Goal: Task Accomplishment & Management: Use online tool/utility

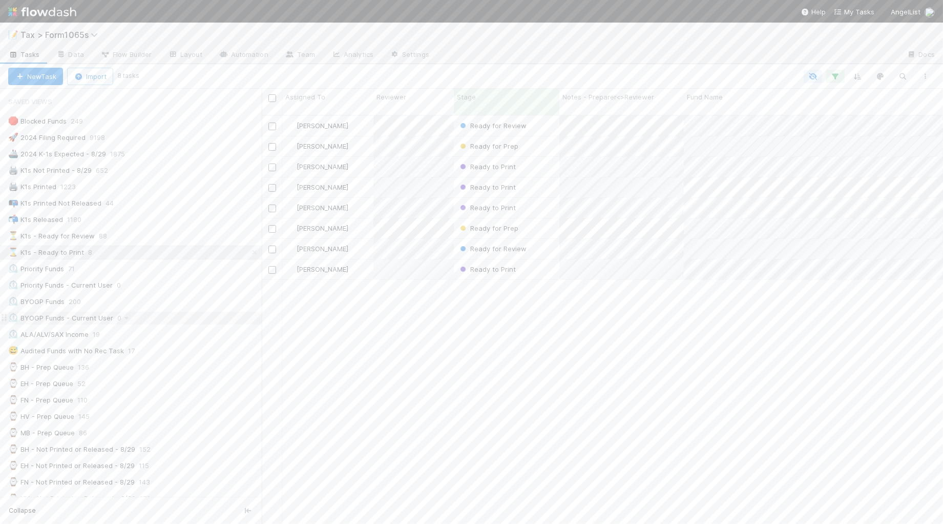
scroll to position [407, 677]
drag, startPoint x: 283, startPoint y: 318, endPoint x: 256, endPoint y: 321, distance: 27.3
click at [256, 321] on div "Saved Views 🛑 Blocked Funds 249 🚀 2024 Filing Required 9198 🚢 2024 K-1s Expecte…" at bounding box center [128, 306] width 256 height 435
drag, startPoint x: 257, startPoint y: 239, endPoint x: 281, endPoint y: 243, distance: 24.5
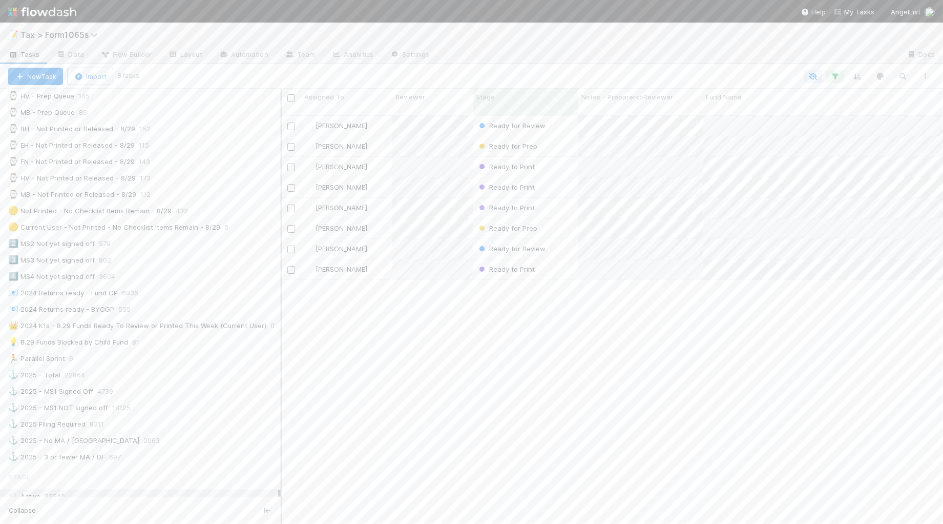
click at [281, 243] on div at bounding box center [281, 306] width 1 height 435
click at [65, 37] on span "Tax > Form1065s" at bounding box center [61, 35] width 82 height 10
type input "real"
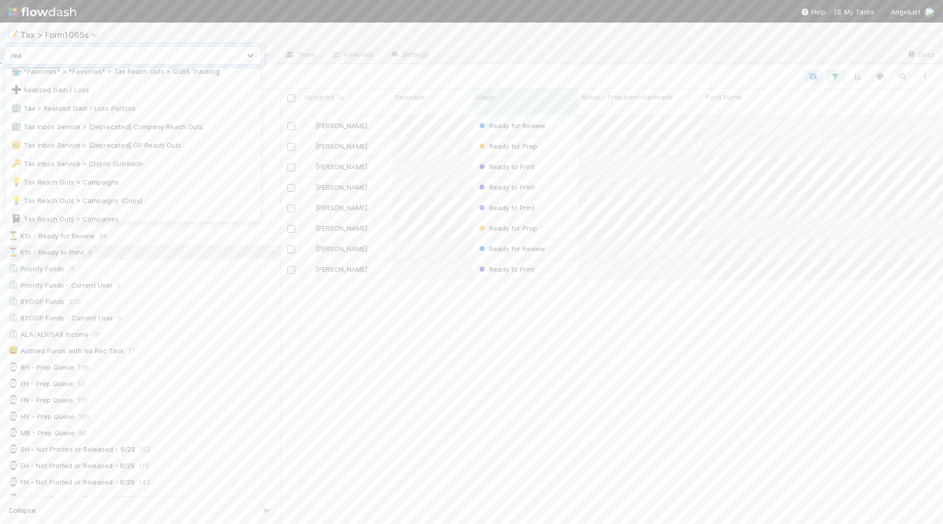
scroll to position [0, 0]
click at [107, 98] on div "➕ Realized Gain / Loss" at bounding box center [133, 98] width 244 height 10
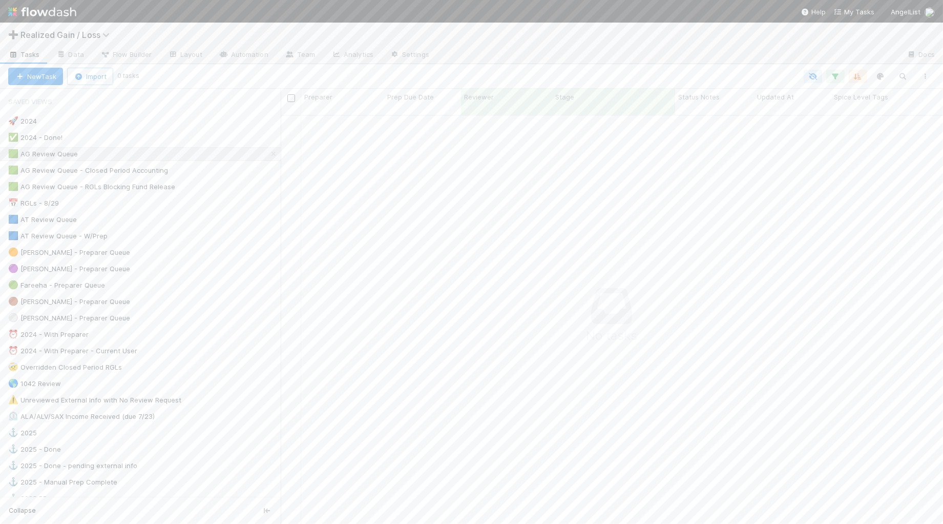
scroll to position [398, 643]
click at [119, 203] on div "📅 RGLs - 8/29 49" at bounding box center [144, 203] width 273 height 13
click at [868, 82] on div "Sorted by 2 fields Sorted by 2 fields Sorted by 2 fields Sorted by 2 fields Sor…" at bounding box center [539, 76] width 796 height 13
click at [859, 79] on icon "button" at bounding box center [858, 76] width 10 height 9
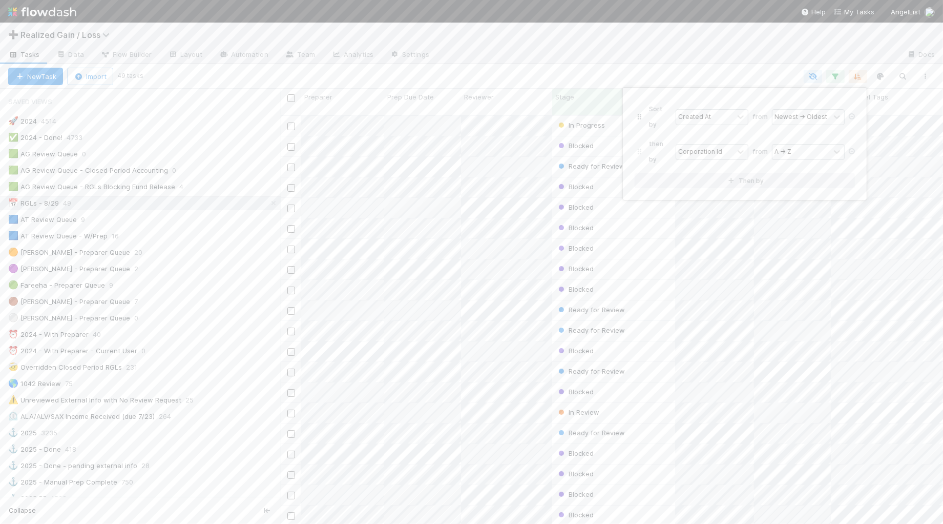
drag, startPoint x: 853, startPoint y: 131, endPoint x: 853, endPoint y: 119, distance: 11.8
click at [853, 148] on icon at bounding box center [852, 151] width 10 height 6
click at [853, 112] on link at bounding box center [852, 116] width 10 height 9
click at [513, 62] on div "Sort by" at bounding box center [471, 262] width 943 height 524
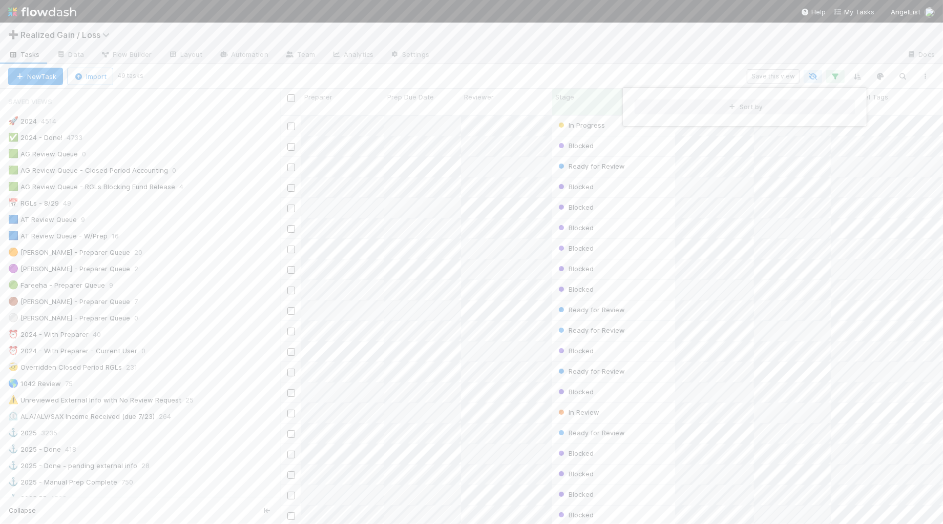
click at [482, 98] on div "Sort by" at bounding box center [471, 262] width 943 height 524
click at [482, 98] on span "Reviewer" at bounding box center [479, 97] width 30 height 10
click at [485, 114] on div "Sort A → Z" at bounding box center [523, 116] width 117 height 15
click at [372, 224] on div "[PERSON_NAME]" at bounding box center [374, 227] width 144 height 18
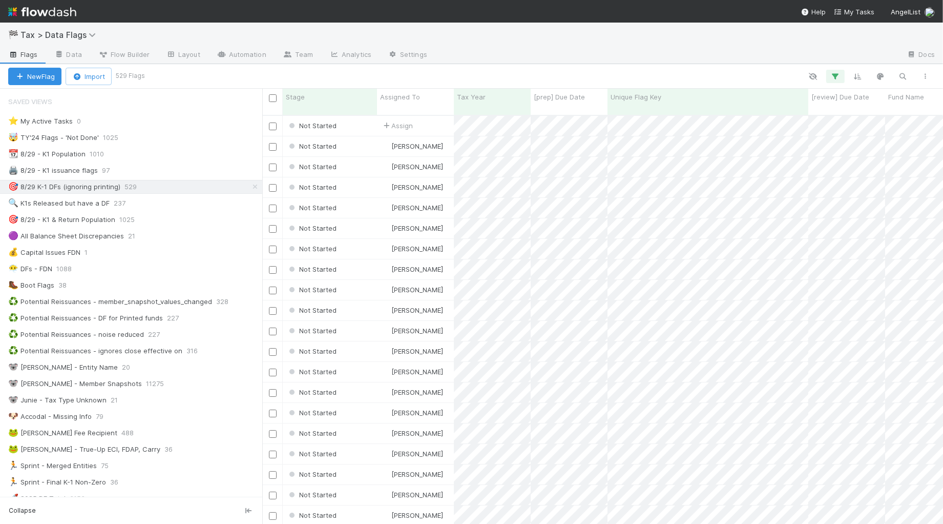
scroll to position [407, 672]
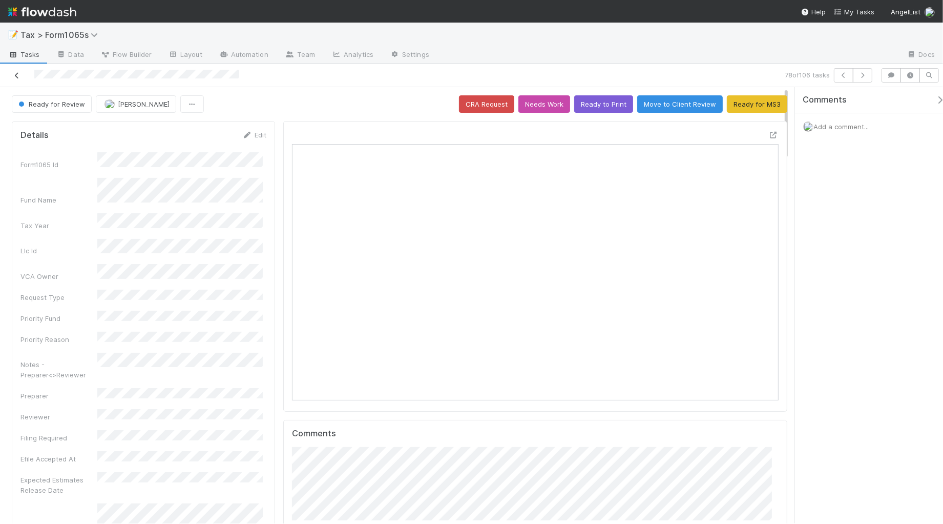
click at [16, 75] on icon at bounding box center [17, 75] width 10 height 7
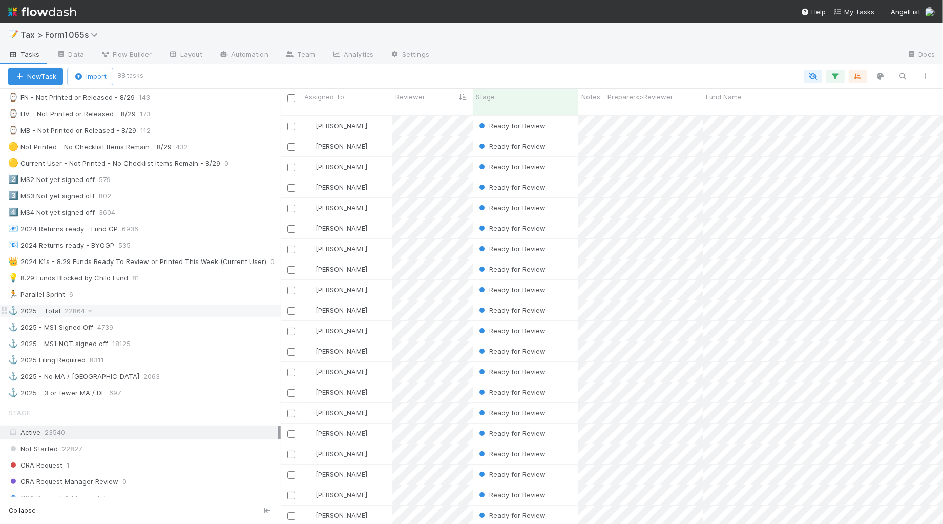
scroll to position [256, 0]
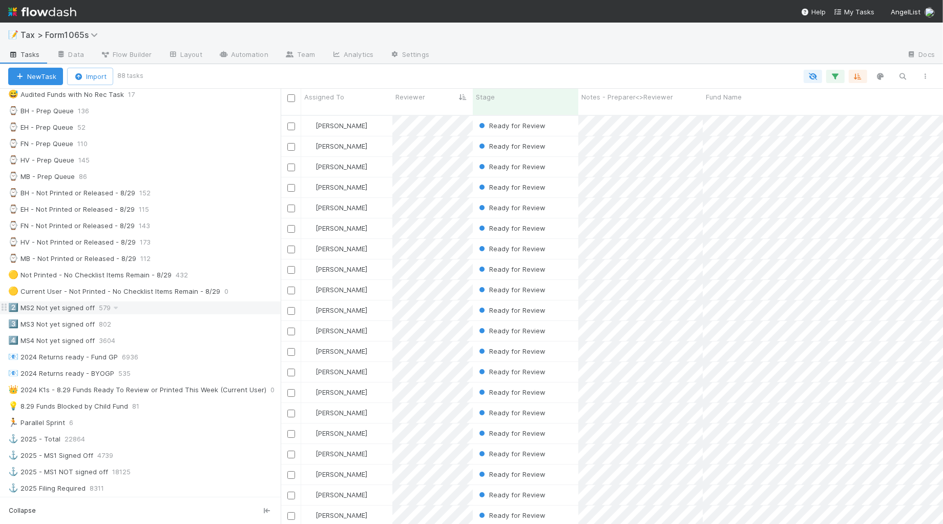
click at [194, 309] on div "2️⃣ MS2 Not yet signed off 579" at bounding box center [144, 307] width 273 height 13
click at [838, 75] on icon "button" at bounding box center [835, 76] width 10 height 9
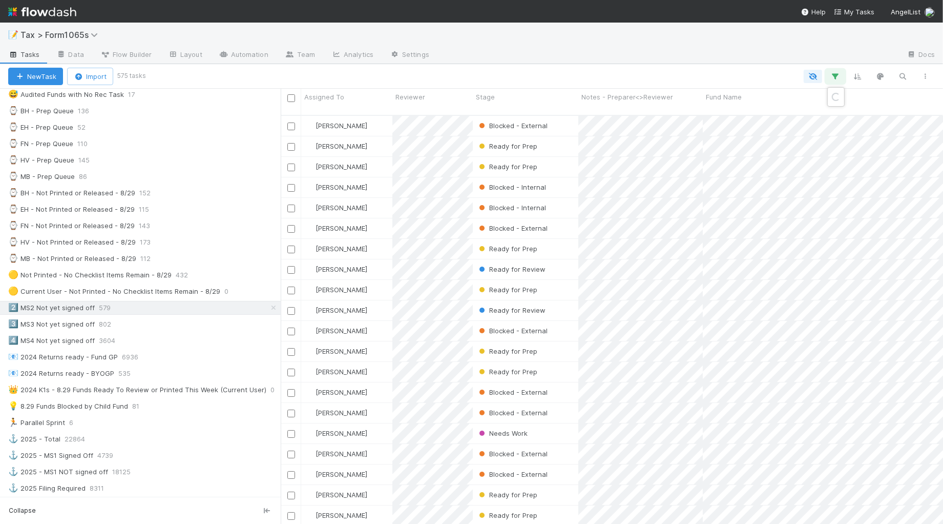
scroll to position [407, 652]
click at [554, 180] on link "And.." at bounding box center [547, 183] width 32 height 15
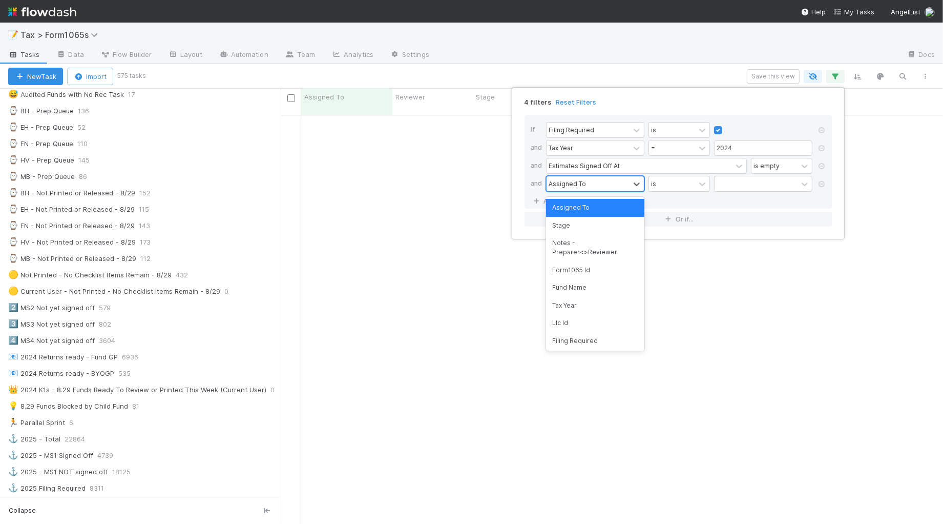
click at [580, 183] on div "Assigned To" at bounding box center [567, 183] width 37 height 9
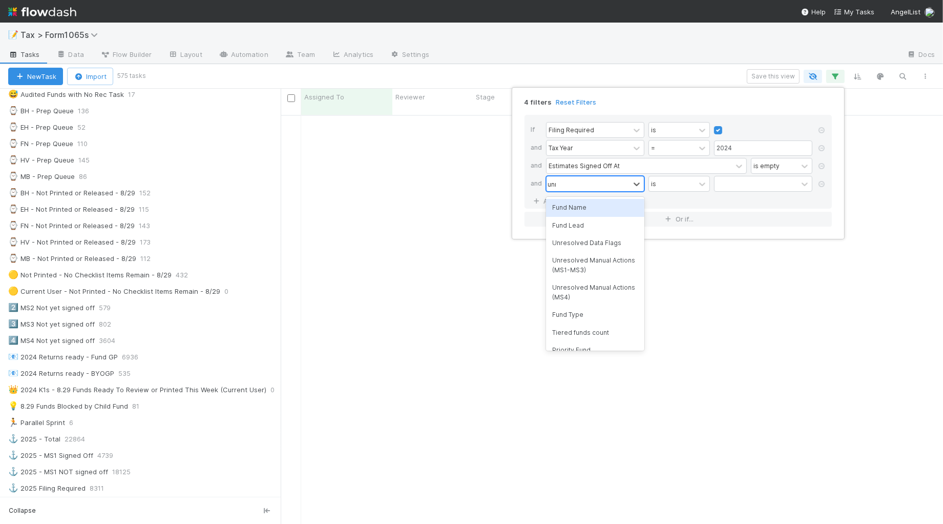
type input "unre"
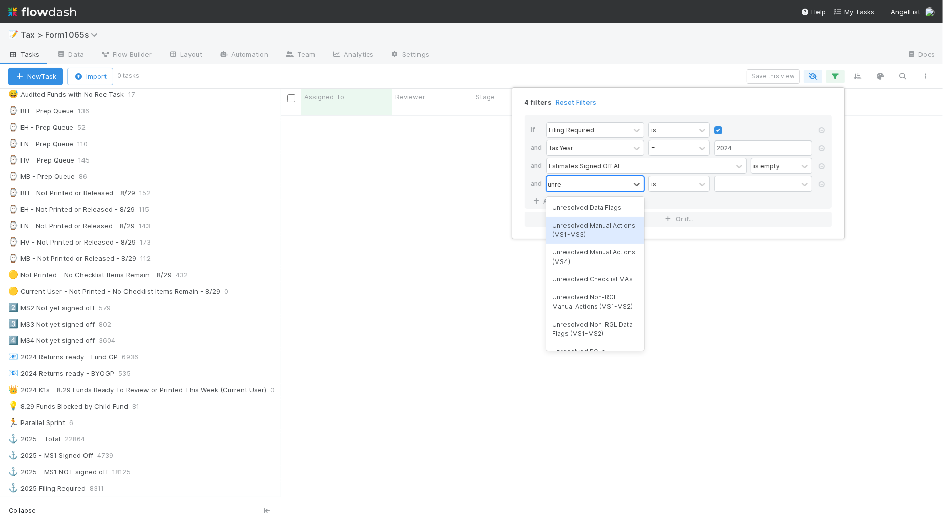
click at [614, 232] on div "Unresolved Manual Actions (MS1-MS3)" at bounding box center [595, 230] width 98 height 27
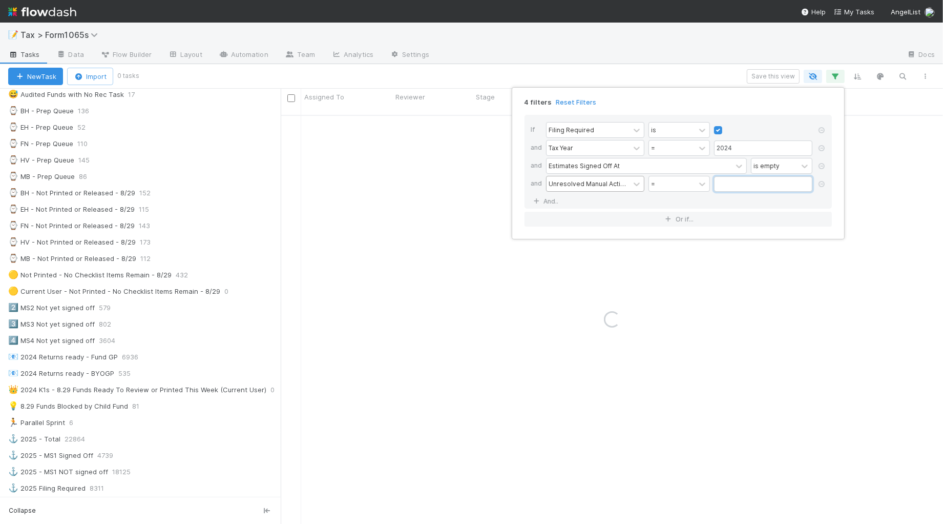
click at [730, 188] on input "text" at bounding box center [763, 183] width 98 height 15
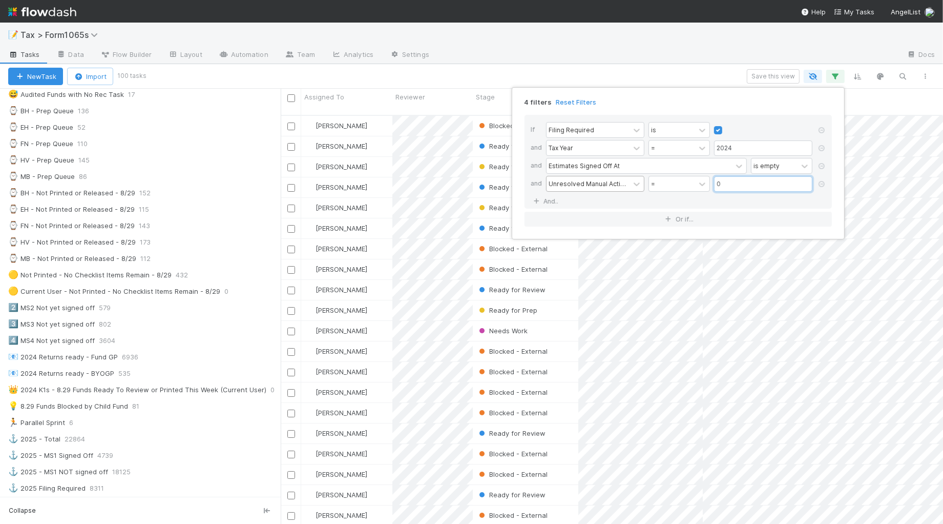
scroll to position [407, 652]
type input "0"
click at [547, 200] on link "And.." at bounding box center [547, 201] width 32 height 15
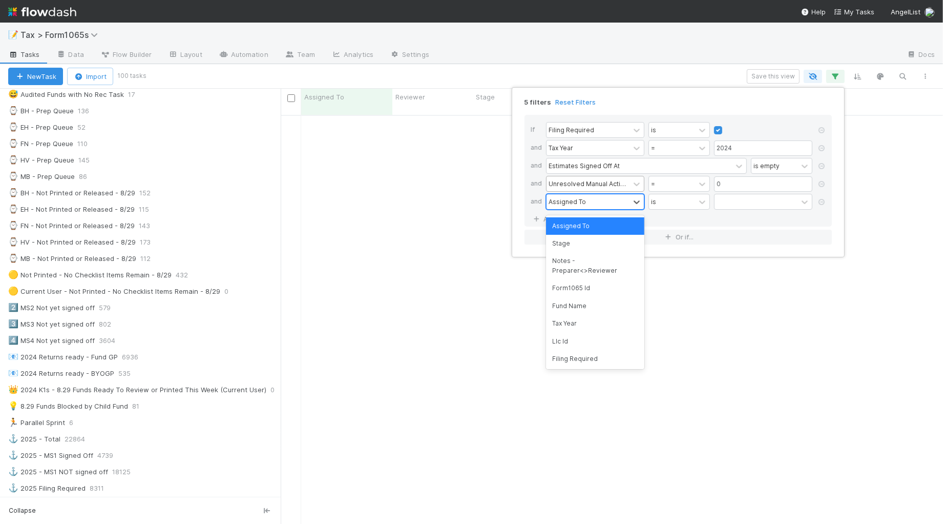
click at [573, 201] on div "Assigned To" at bounding box center [567, 201] width 37 height 9
type input "data"
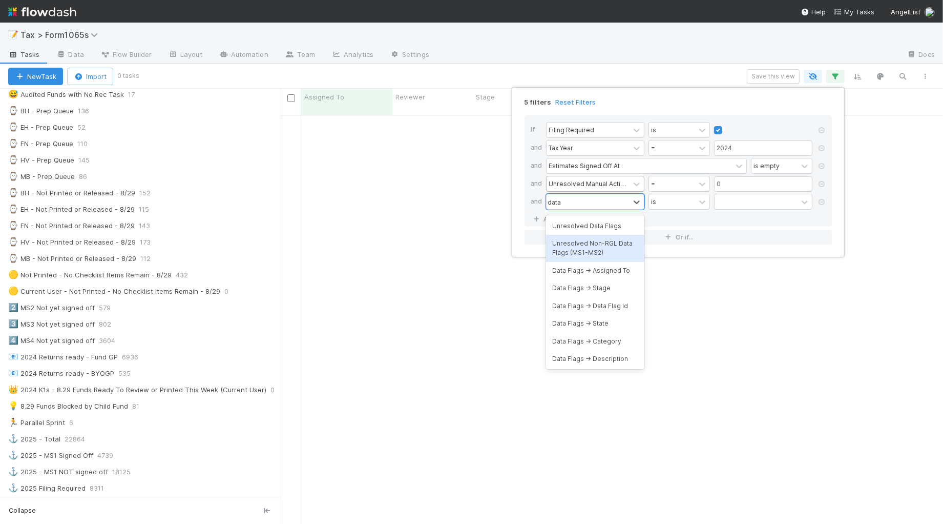
scroll to position [398, 643]
click at [606, 217] on div "Unresolved Data Flags" at bounding box center [595, 225] width 98 height 17
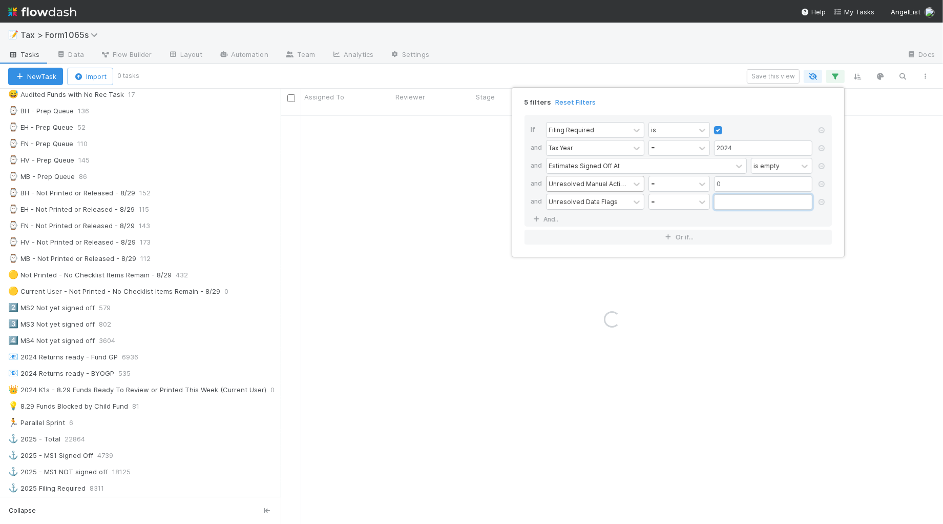
click at [759, 206] on input "text" at bounding box center [763, 201] width 98 height 15
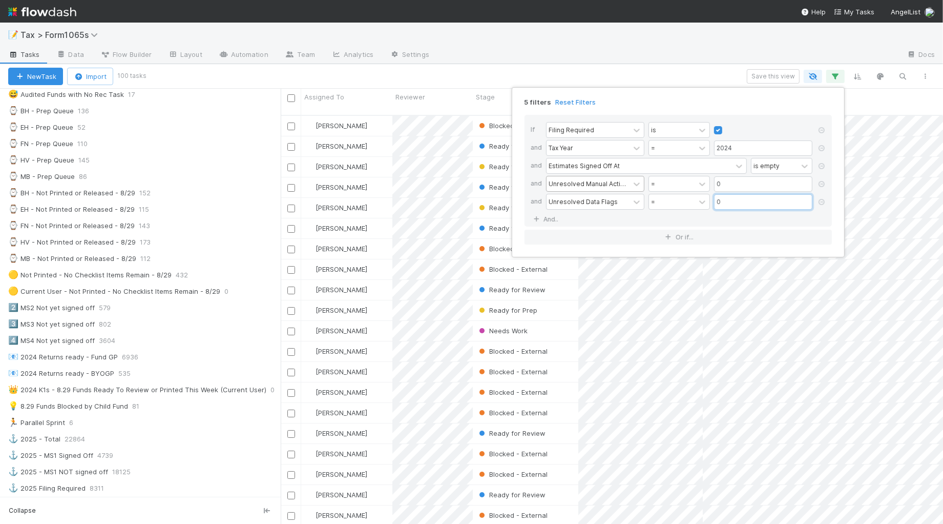
scroll to position [407, 652]
type input "0"
click at [449, 56] on div "5 filters Reset Filters If Filing Required is and Tax Year = 2024 and Estimates…" at bounding box center [471, 262] width 943 height 524
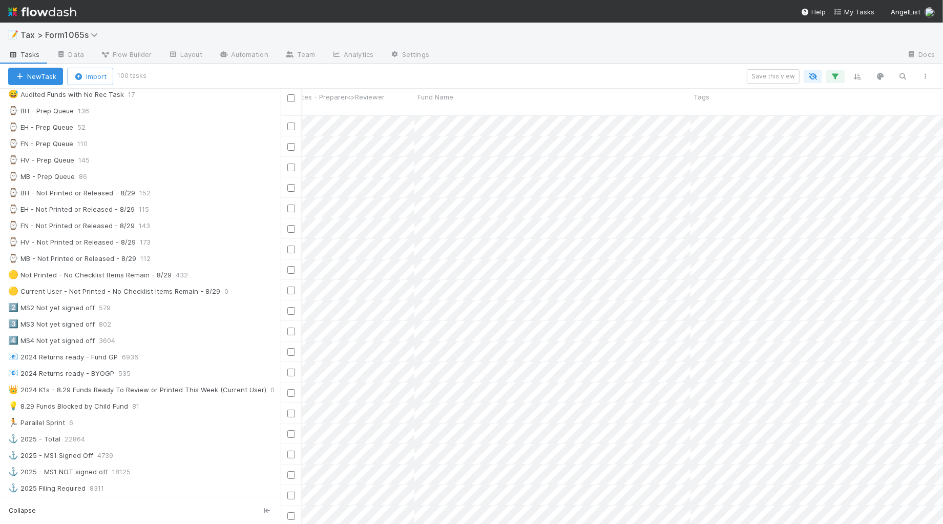
scroll to position [0, 0]
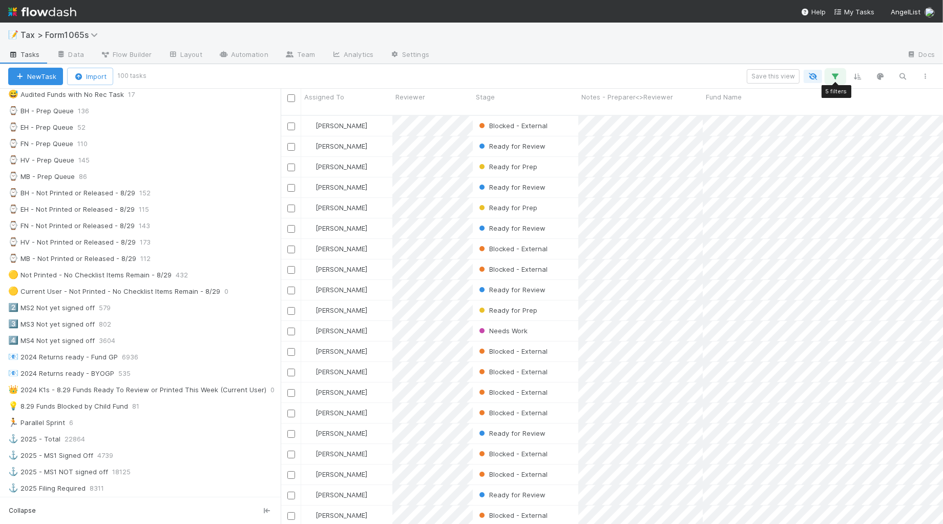
click at [840, 77] on icon "button" at bounding box center [835, 76] width 10 height 9
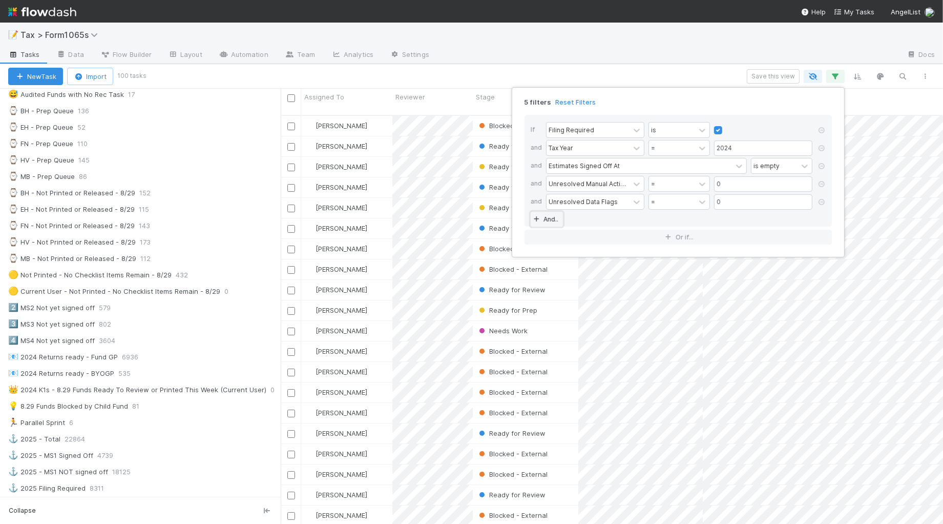
click at [551, 220] on link "And.." at bounding box center [547, 219] width 32 height 15
click at [587, 229] on div "Assigned To is" at bounding box center [681, 221] width 270 height 18
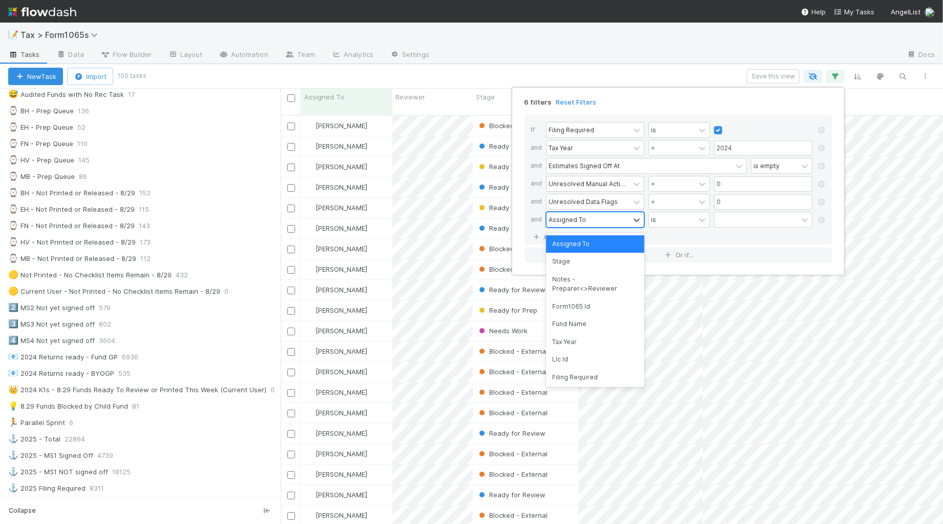
click at [588, 221] on div "Assigned To" at bounding box center [588, 219] width 83 height 15
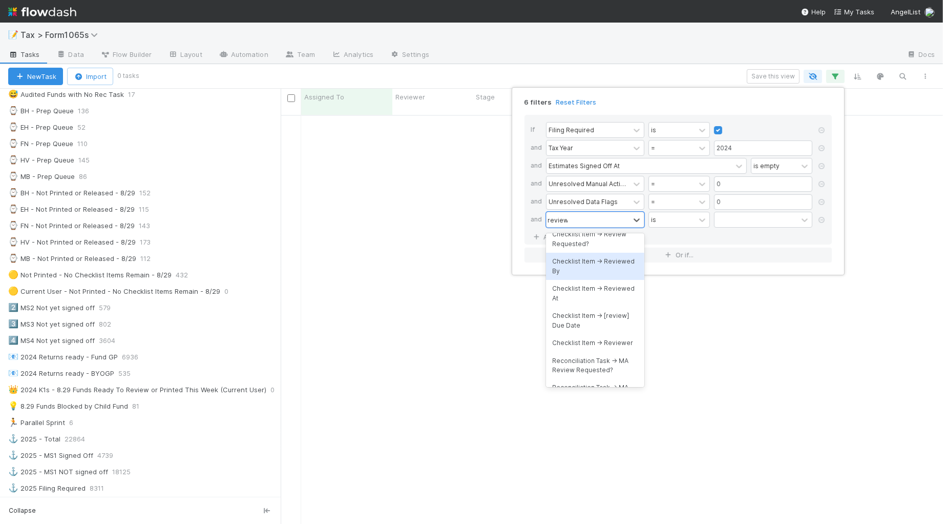
scroll to position [623, 0]
type input "review"
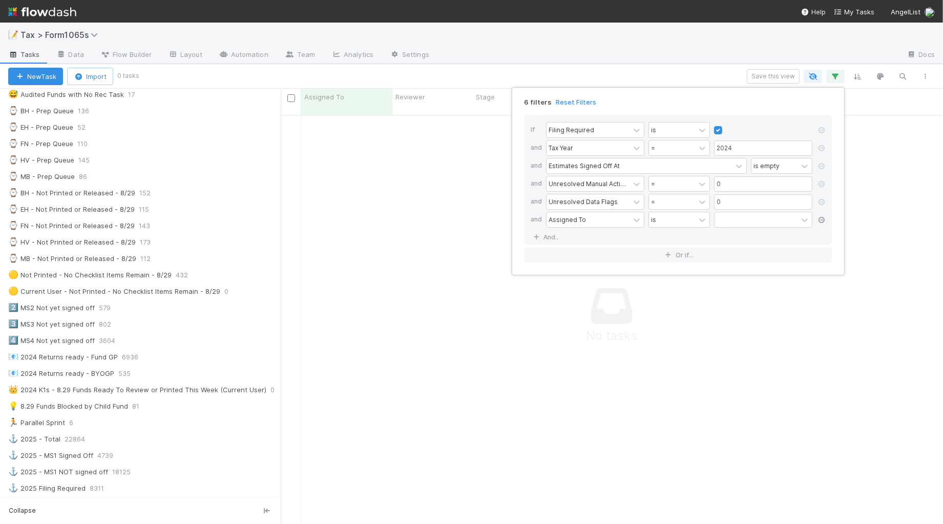
click at [823, 222] on icon at bounding box center [822, 220] width 10 height 6
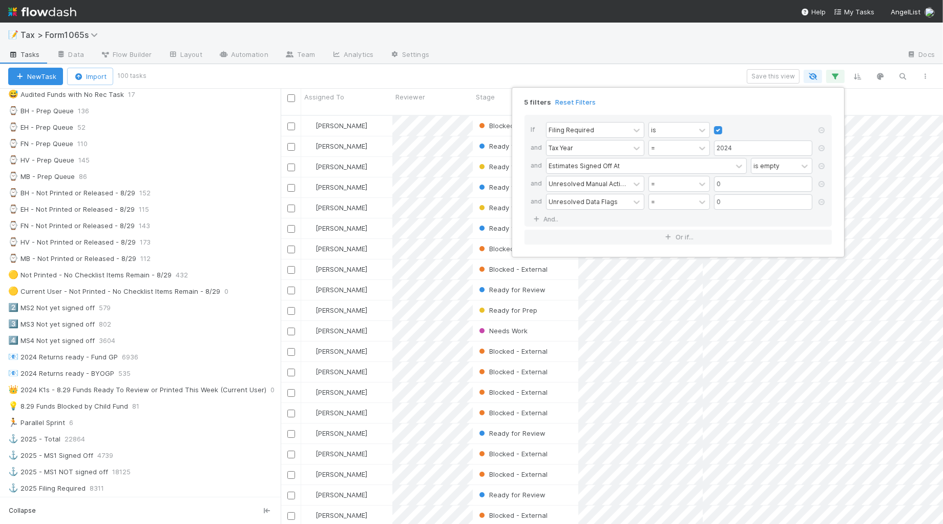
scroll to position [407, 652]
click at [470, 74] on div "5 filters Reset Filters If Filing Required is and Tax Year = 2024 and Estimates…" at bounding box center [471, 262] width 943 height 524
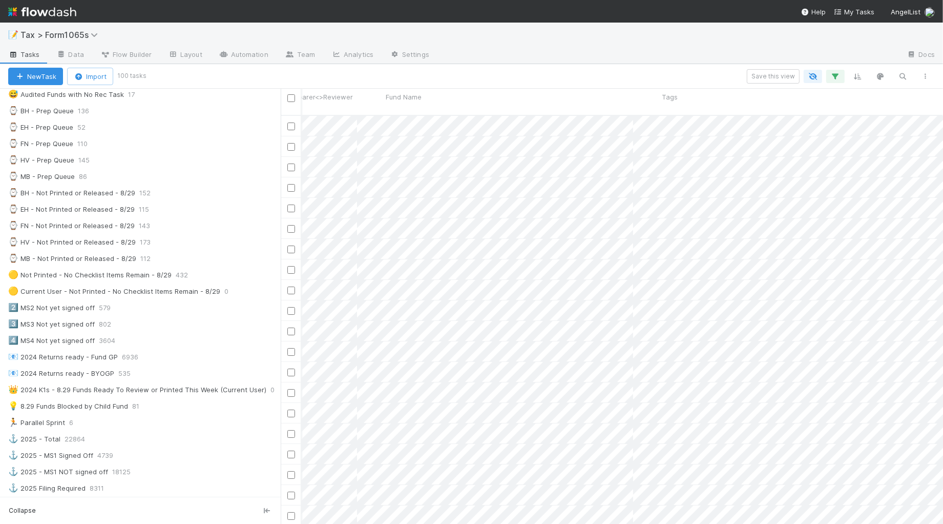
scroll to position [0, 351]
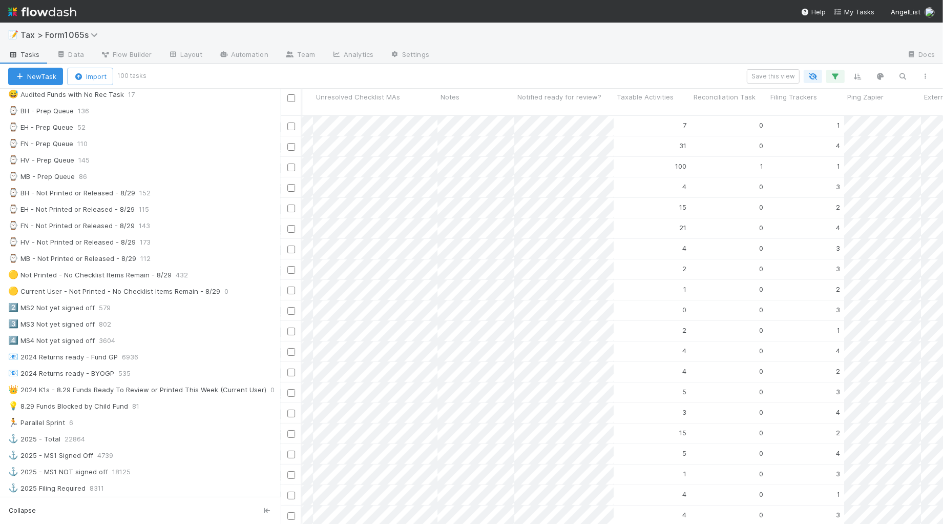
drag, startPoint x: 769, startPoint y: 523, endPoint x: 568, endPoint y: 50, distance: 513.9
click at [568, 50] on div at bounding box center [667, 55] width 461 height 16
